Goal: Task Accomplishment & Management: Manage account settings

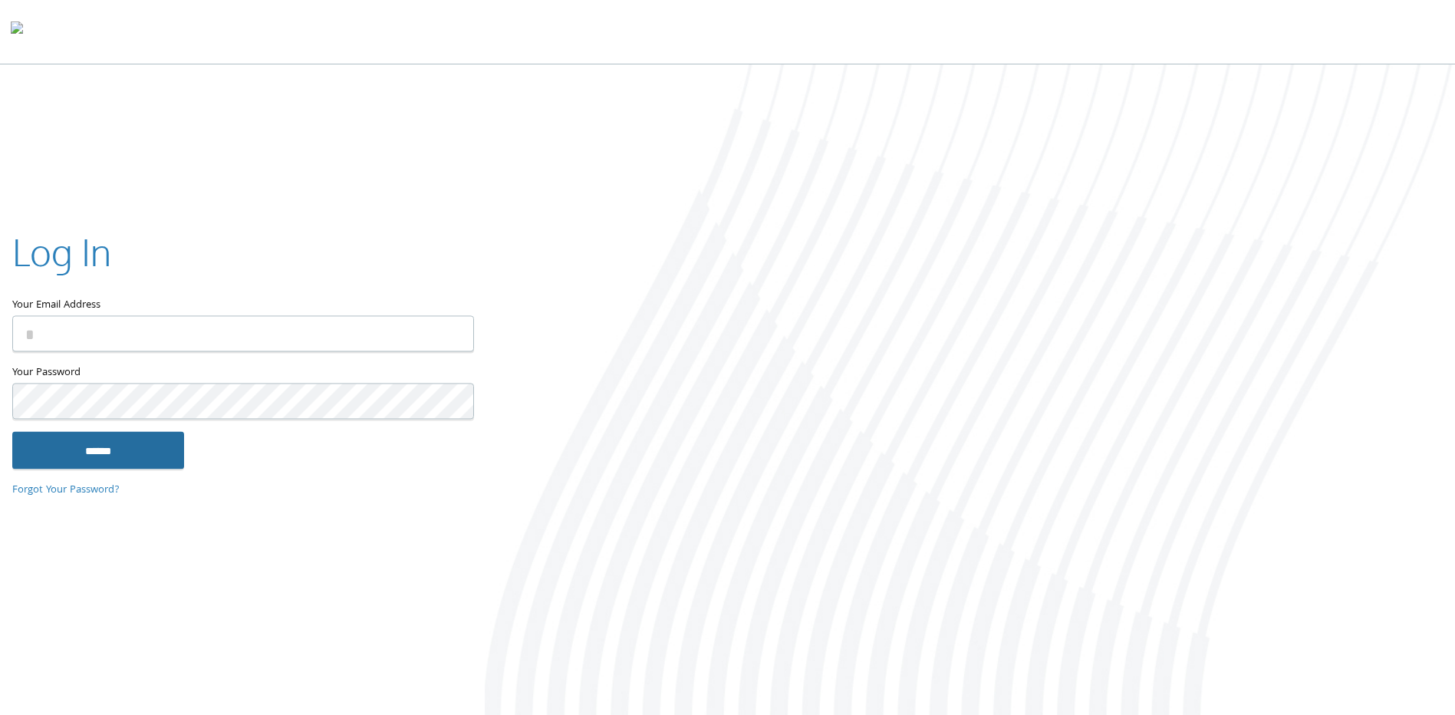
type input "**********"
click at [84, 449] on input "******" at bounding box center [98, 450] width 172 height 37
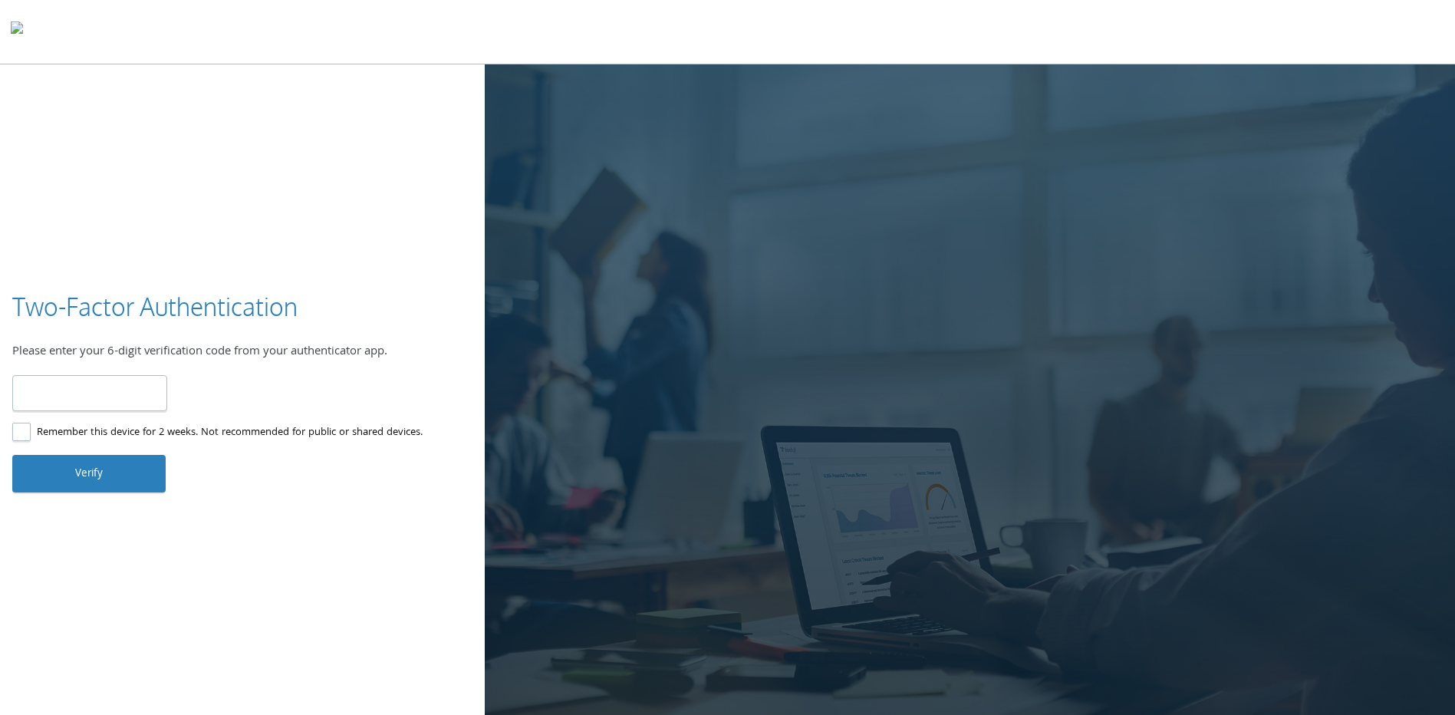
type input "******"
